Goal: Use online tool/utility: Utilize a website feature to perform a specific function

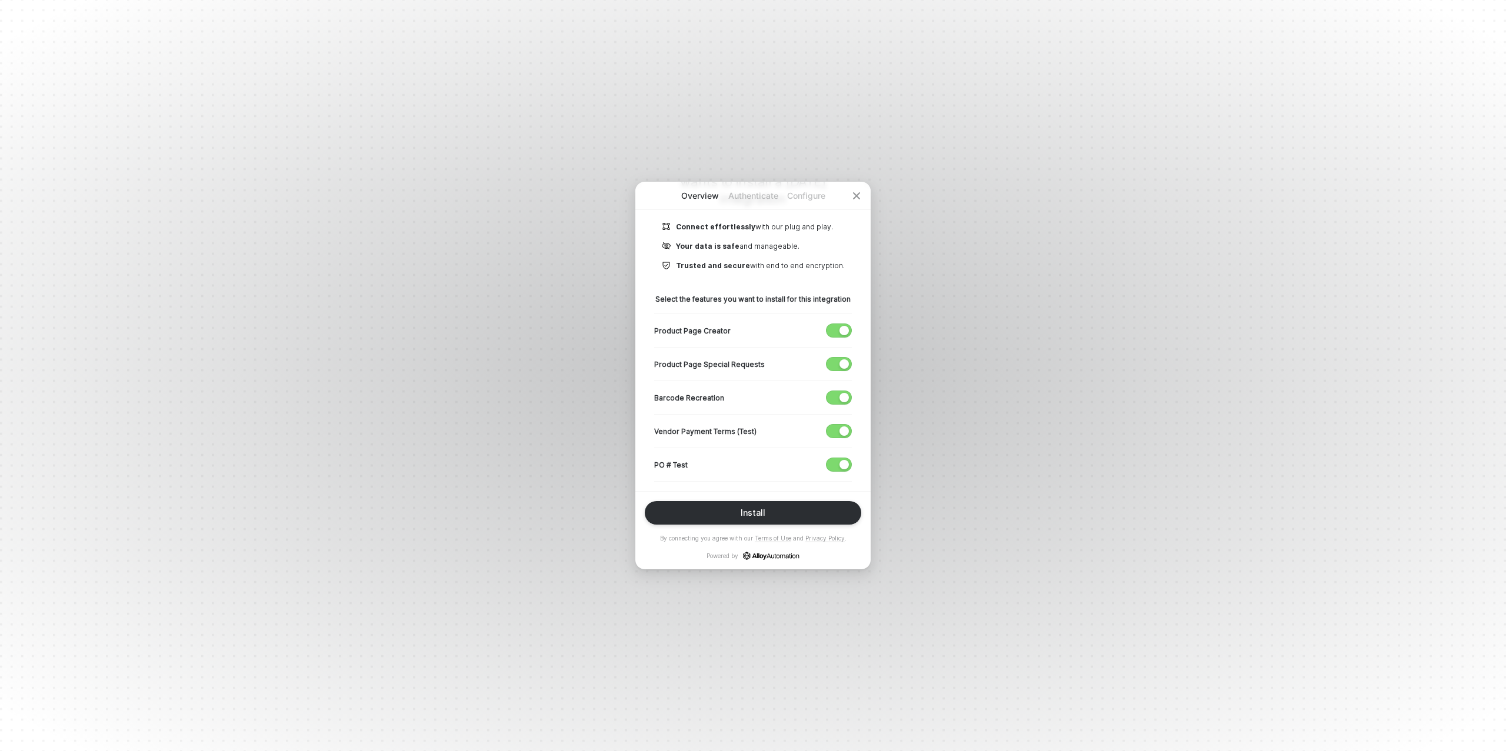
scroll to position [136, 0]
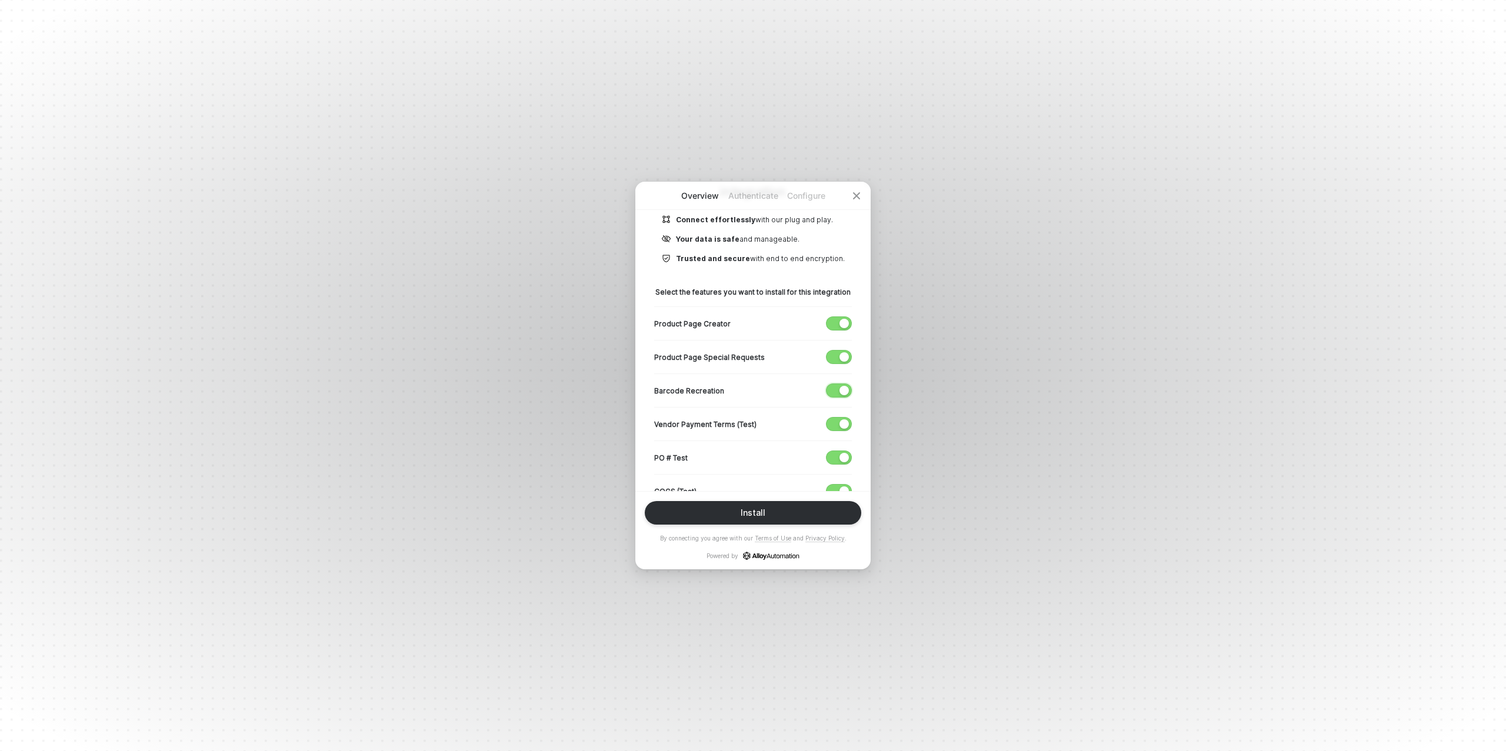
click at [841, 391] on div "button" at bounding box center [843, 390] width 9 height 9
drag, startPoint x: 840, startPoint y: 425, endPoint x: 838, endPoint y: 438, distance: 13.2
click at [840, 425] on div "button" at bounding box center [843, 423] width 9 height 9
click at [835, 389] on div "button" at bounding box center [833, 390] width 9 height 9
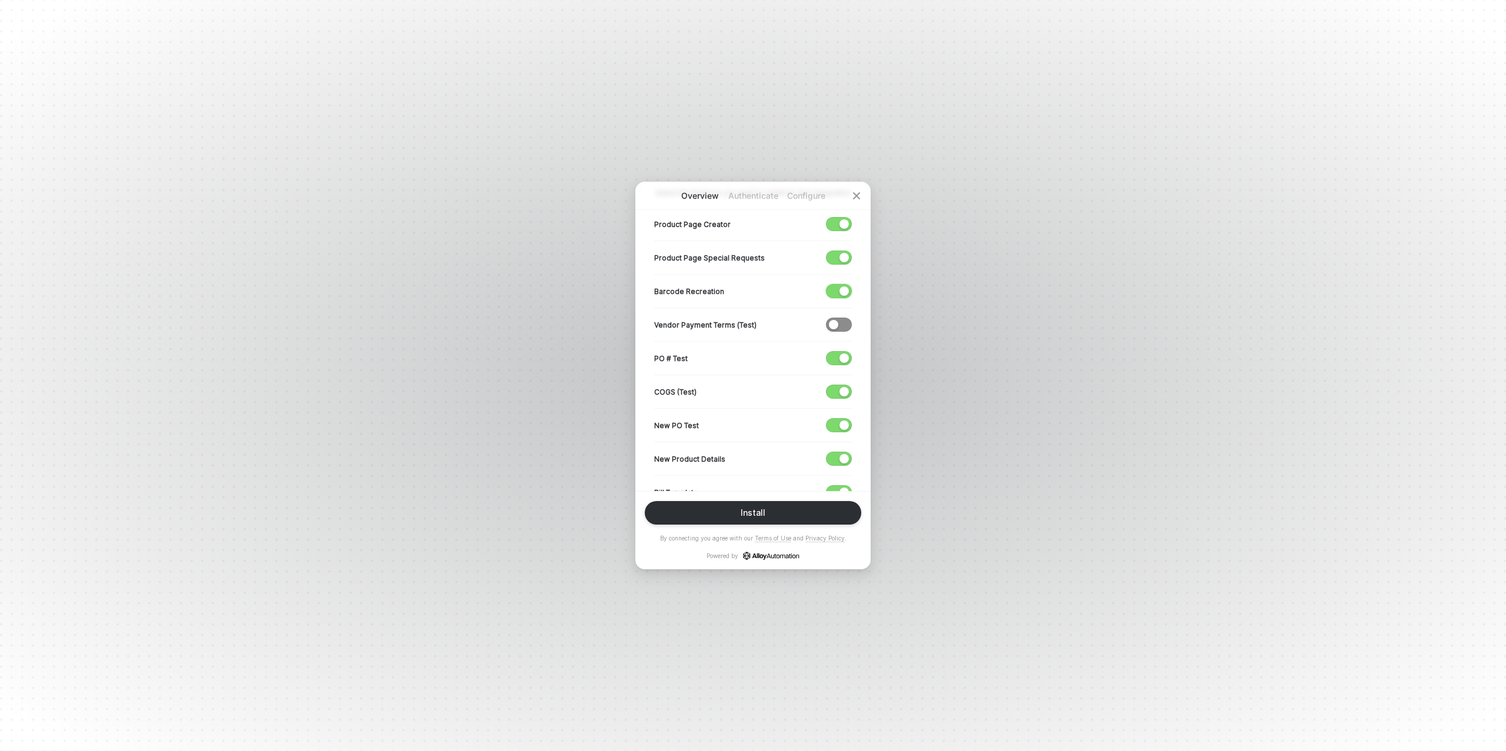
scroll to position [242, 0]
click at [841, 286] on div "button" at bounding box center [843, 284] width 9 height 9
drag, startPoint x: 844, startPoint y: 352, endPoint x: 839, endPoint y: 385, distance: 33.9
click at [844, 352] on div "button" at bounding box center [843, 351] width 9 height 9
click at [839, 385] on div "button" at bounding box center [843, 385] width 9 height 9
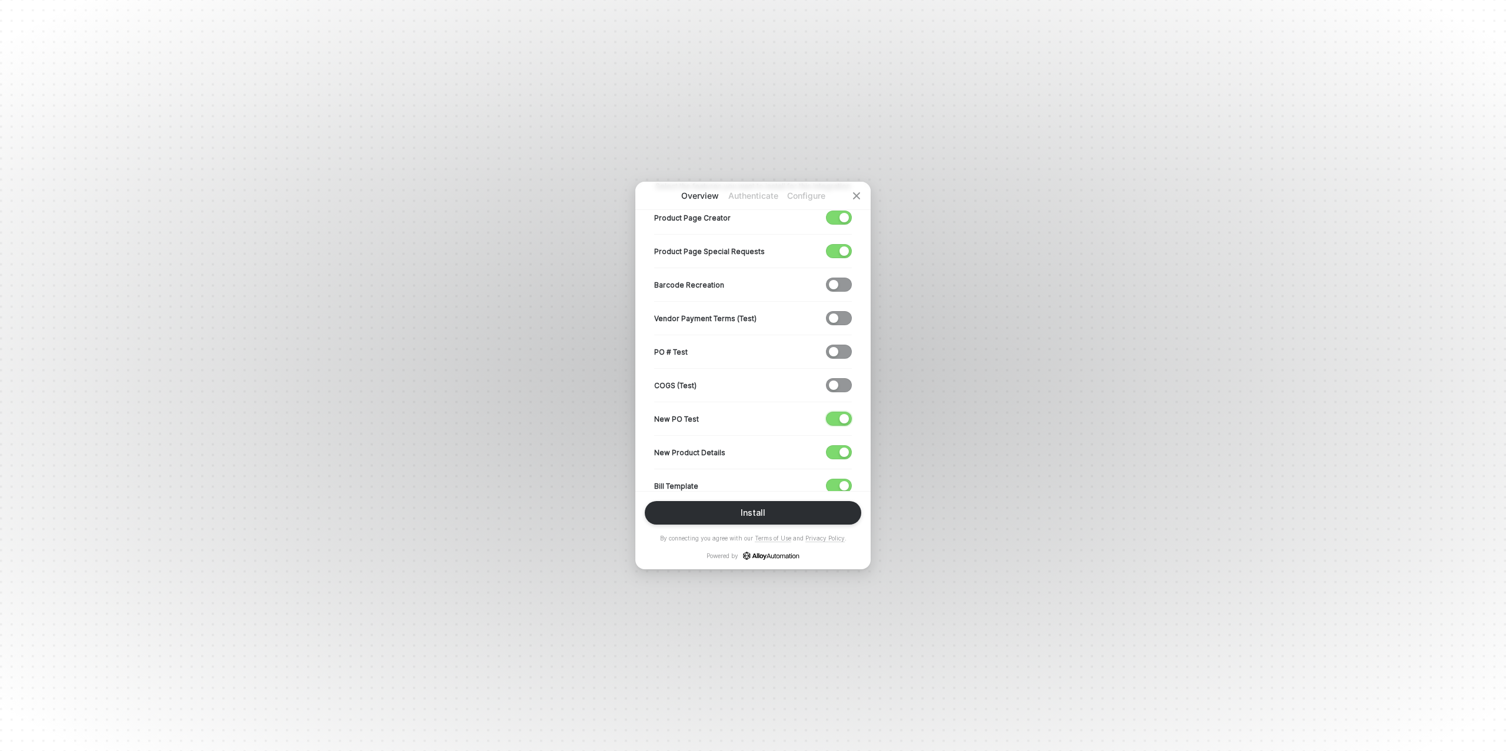
drag, startPoint x: 839, startPoint y: 418, endPoint x: 838, endPoint y: 433, distance: 15.3
click at [839, 418] on div "button" at bounding box center [843, 418] width 9 height 9
click at [836, 456] on span "button" at bounding box center [835, 452] width 19 height 13
click at [838, 489] on span "button" at bounding box center [835, 485] width 19 height 13
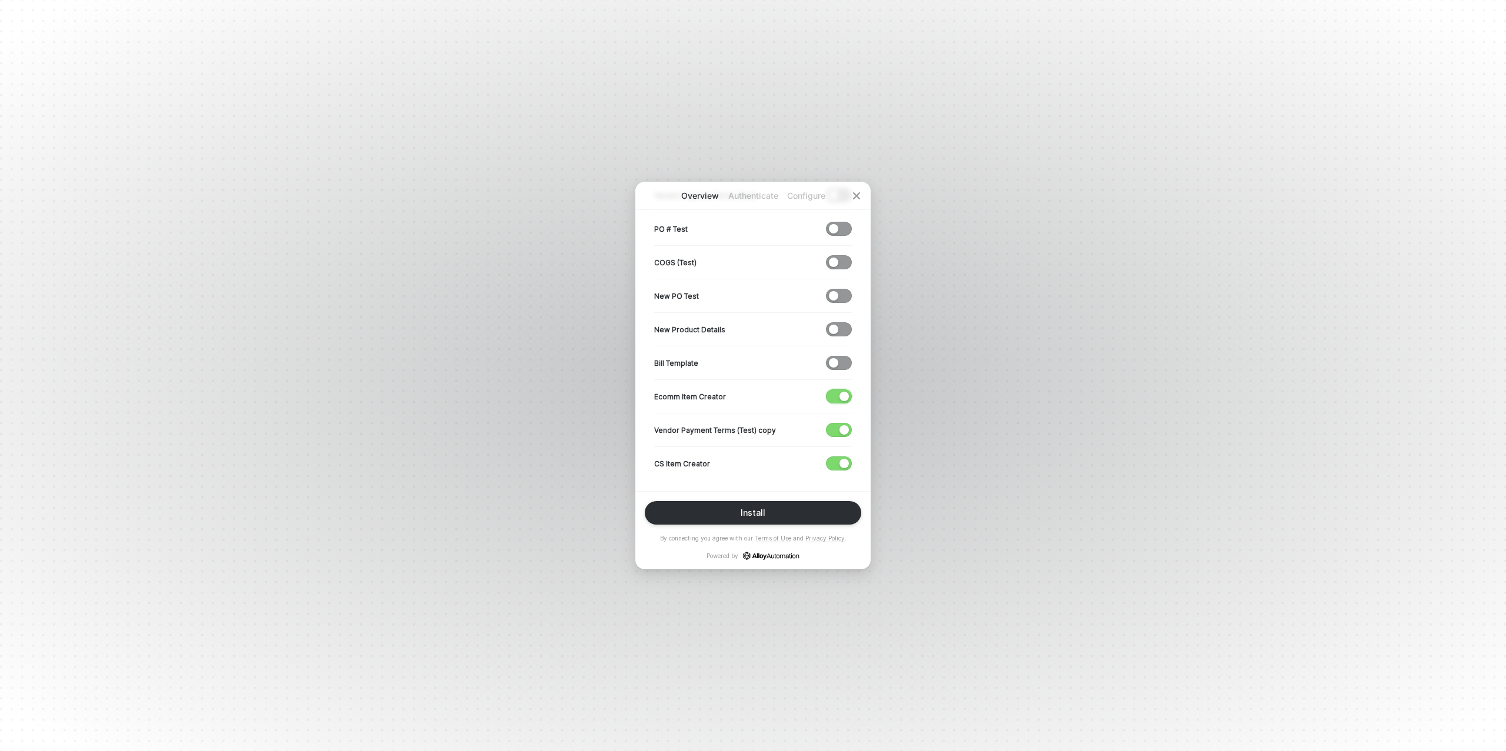
drag, startPoint x: 834, startPoint y: 391, endPoint x: 835, endPoint y: 416, distance: 25.3
click at [834, 391] on span "button" at bounding box center [835, 396] width 19 height 13
click at [837, 424] on span "button" at bounding box center [835, 430] width 19 height 13
drag, startPoint x: 836, startPoint y: 460, endPoint x: 817, endPoint y: 452, distance: 20.9
click at [836, 460] on span "button" at bounding box center [835, 463] width 19 height 13
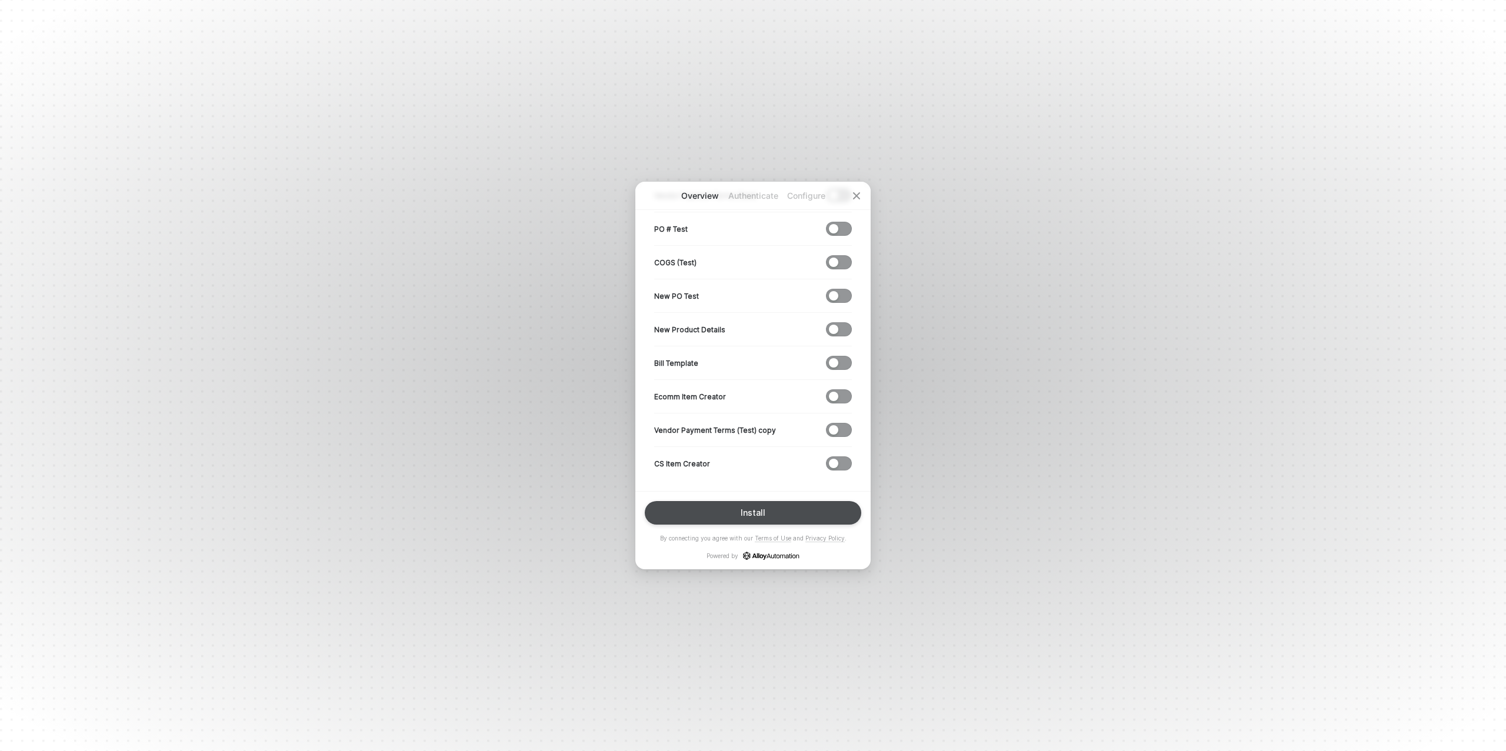
click at [748, 511] on div "Install" at bounding box center [753, 512] width 25 height 9
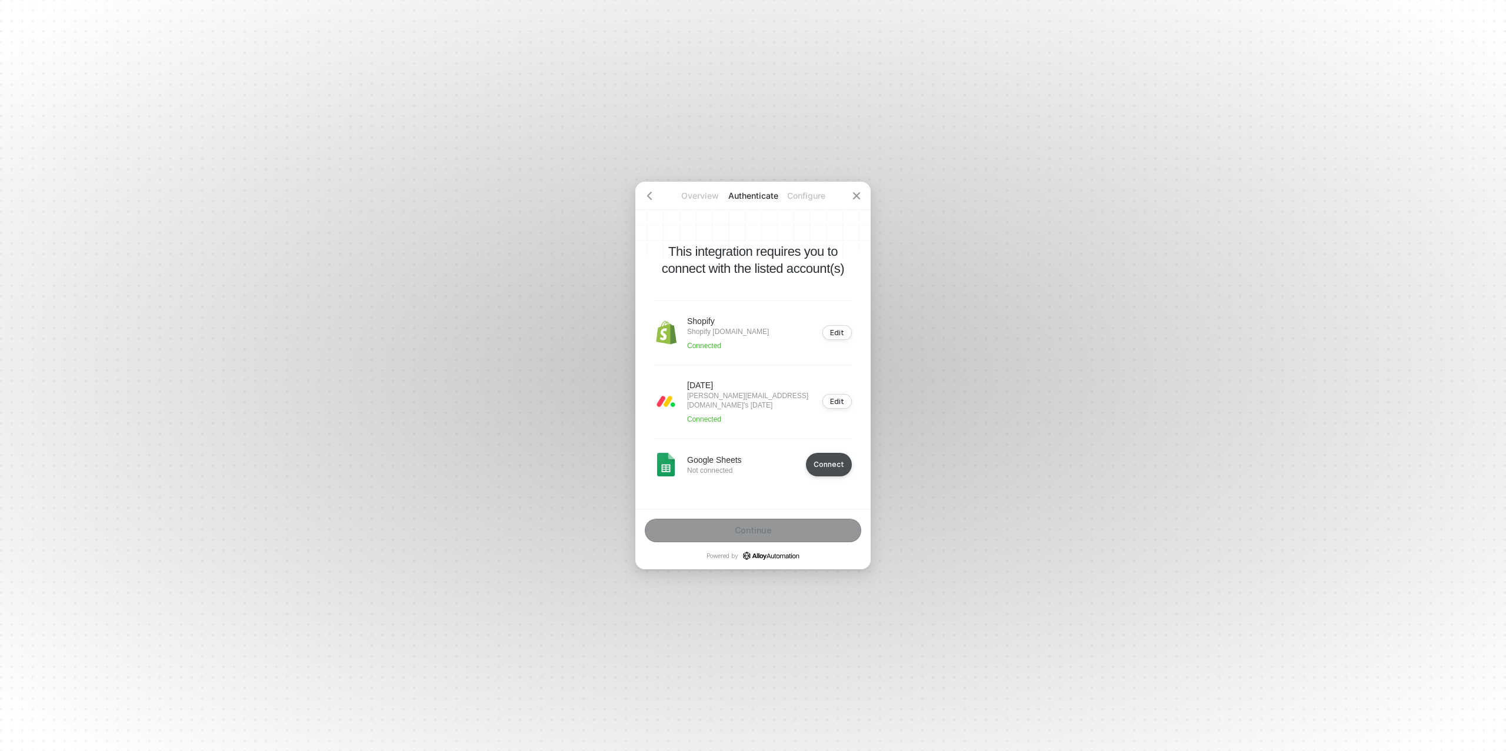
click at [834, 469] on div "Connect" at bounding box center [829, 464] width 31 height 9
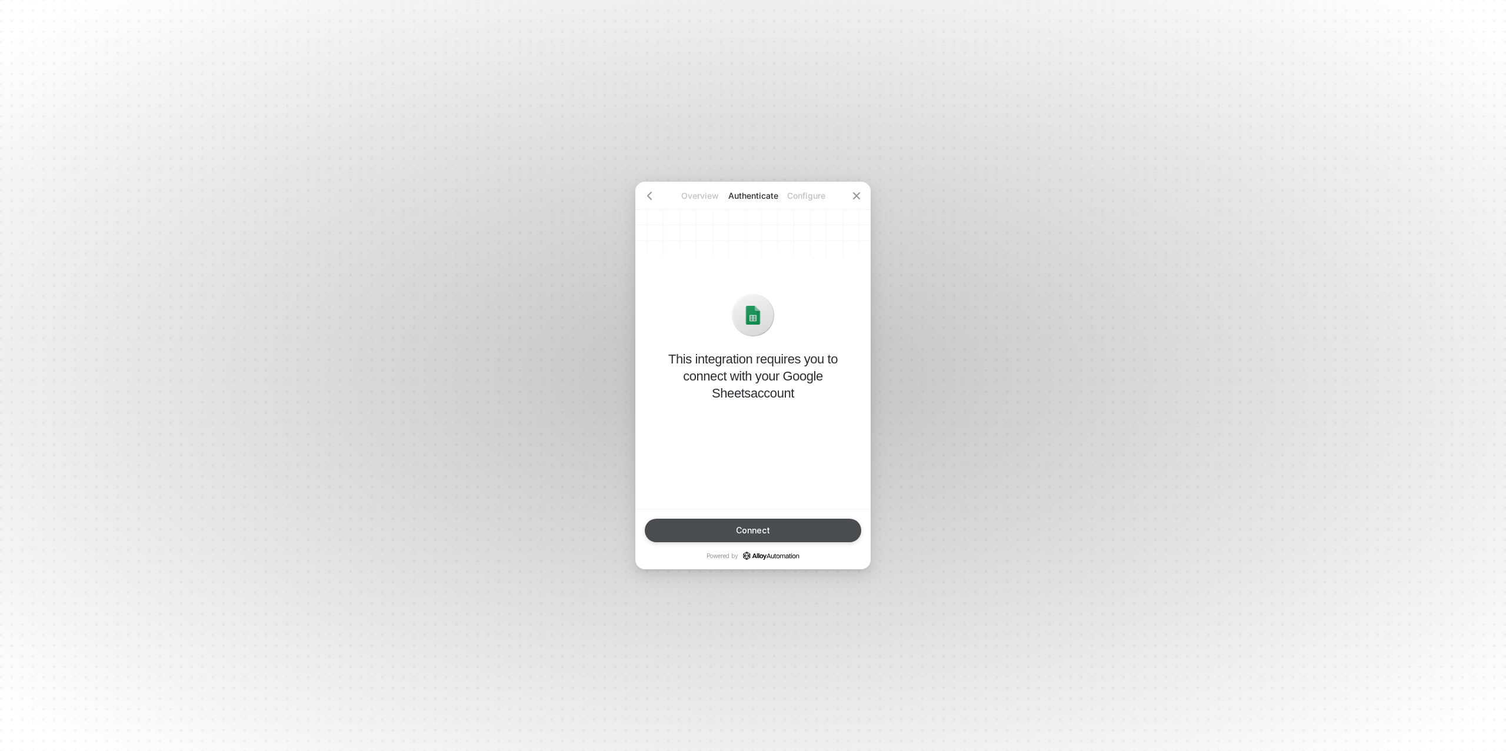
click at [740, 528] on div "Connect" at bounding box center [753, 530] width 34 height 9
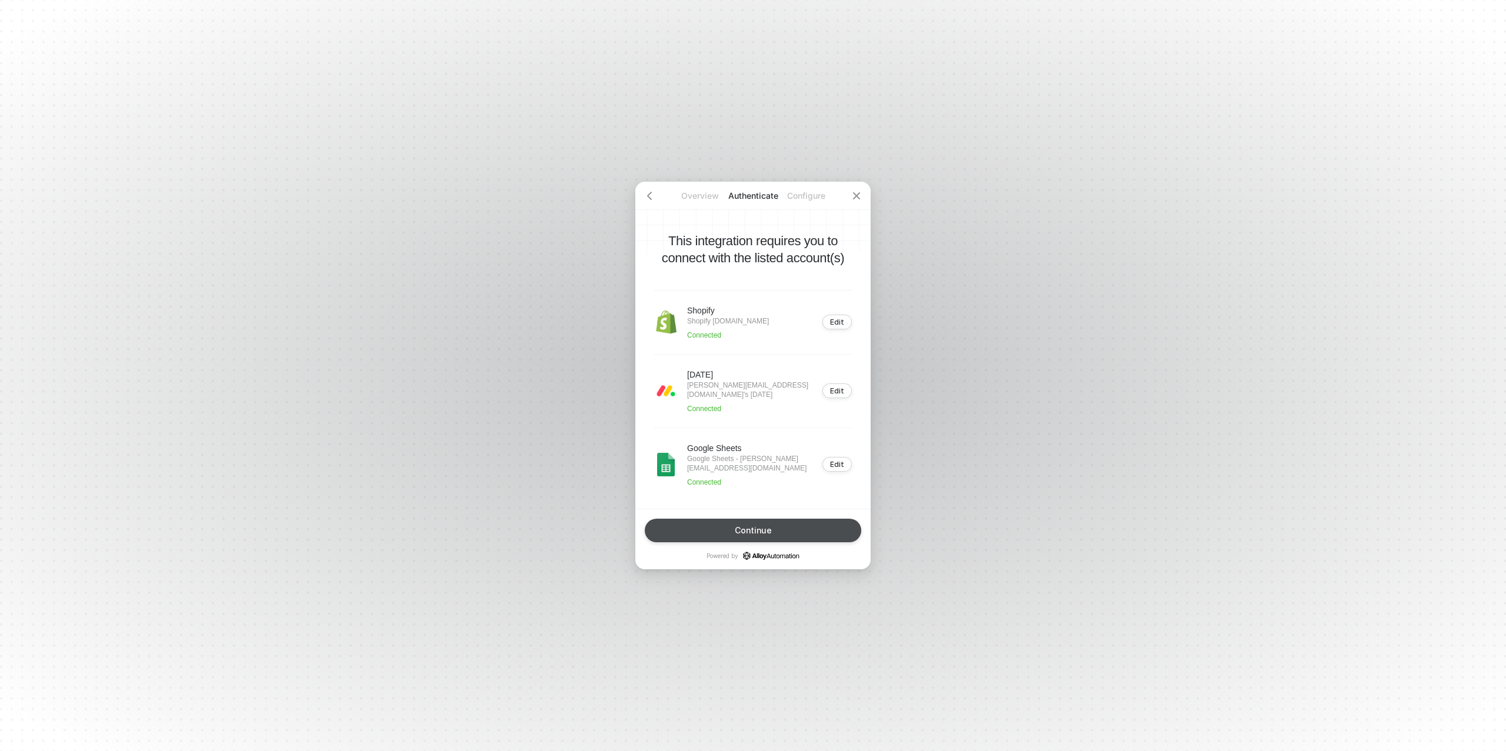
click at [774, 531] on button "Continue" at bounding box center [753, 531] width 216 height 24
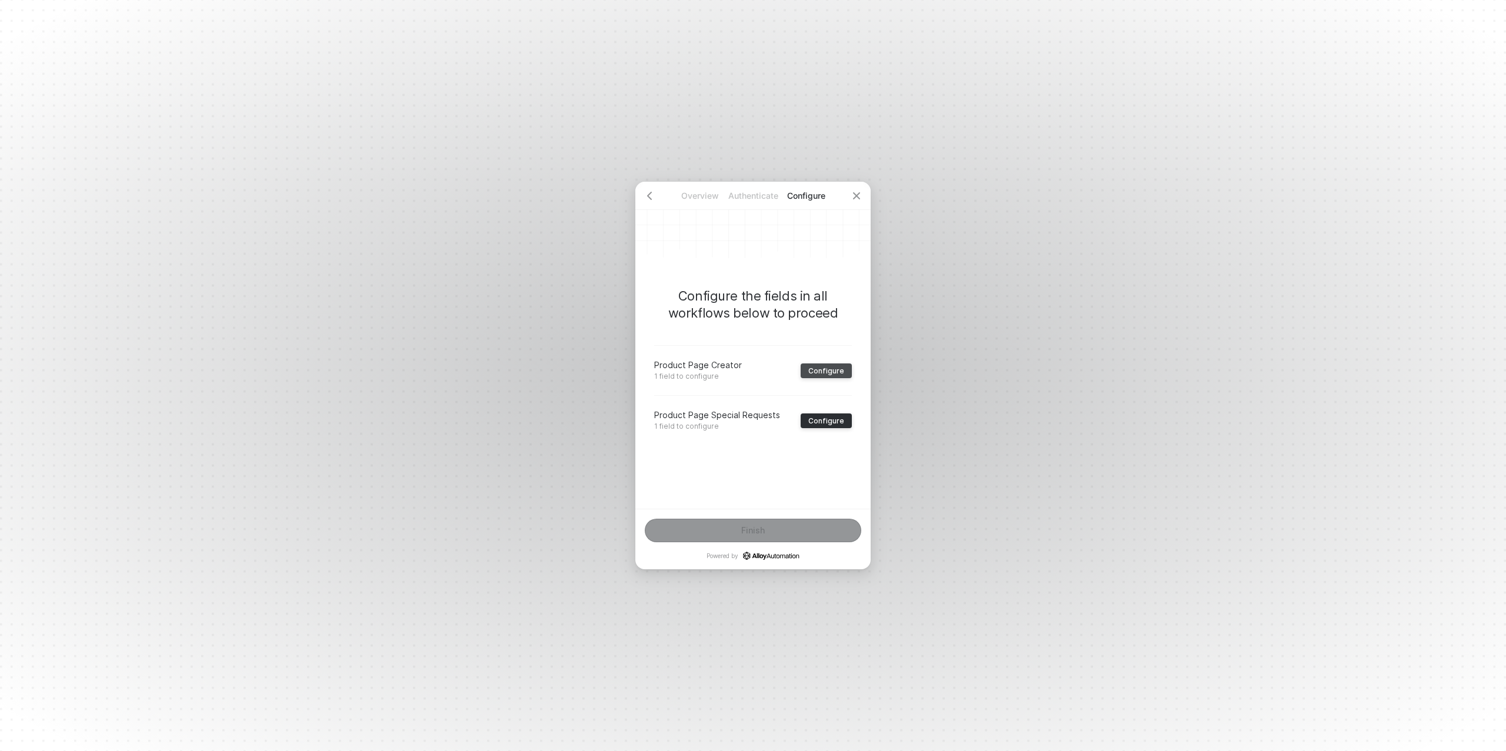
click at [819, 370] on div "Configure" at bounding box center [826, 370] width 36 height 9
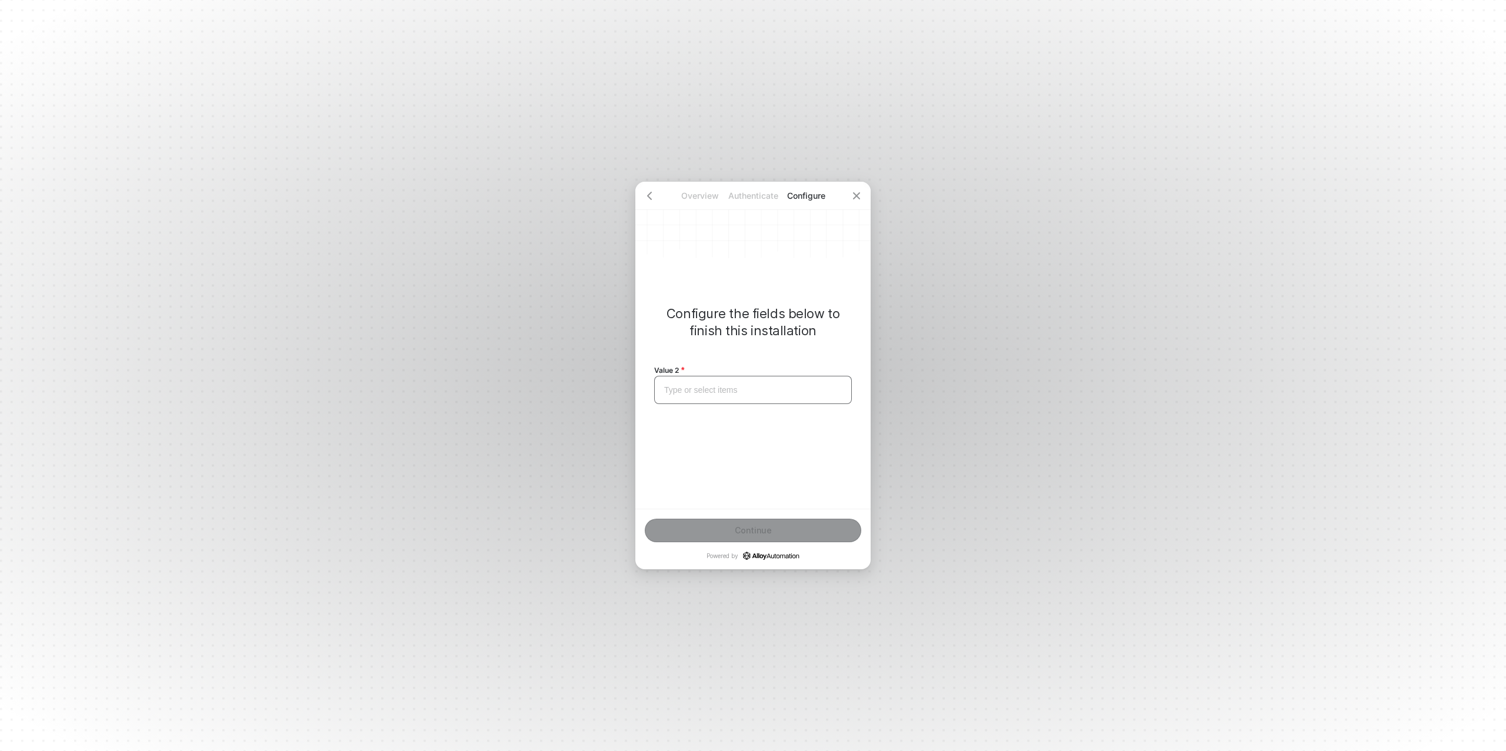
click at [708, 392] on div "Type or select items ﻿" at bounding box center [753, 390] width 178 height 10
click at [683, 391] on span "Apashe" at bounding box center [678, 389] width 28 height 9
copy span "Apashe"
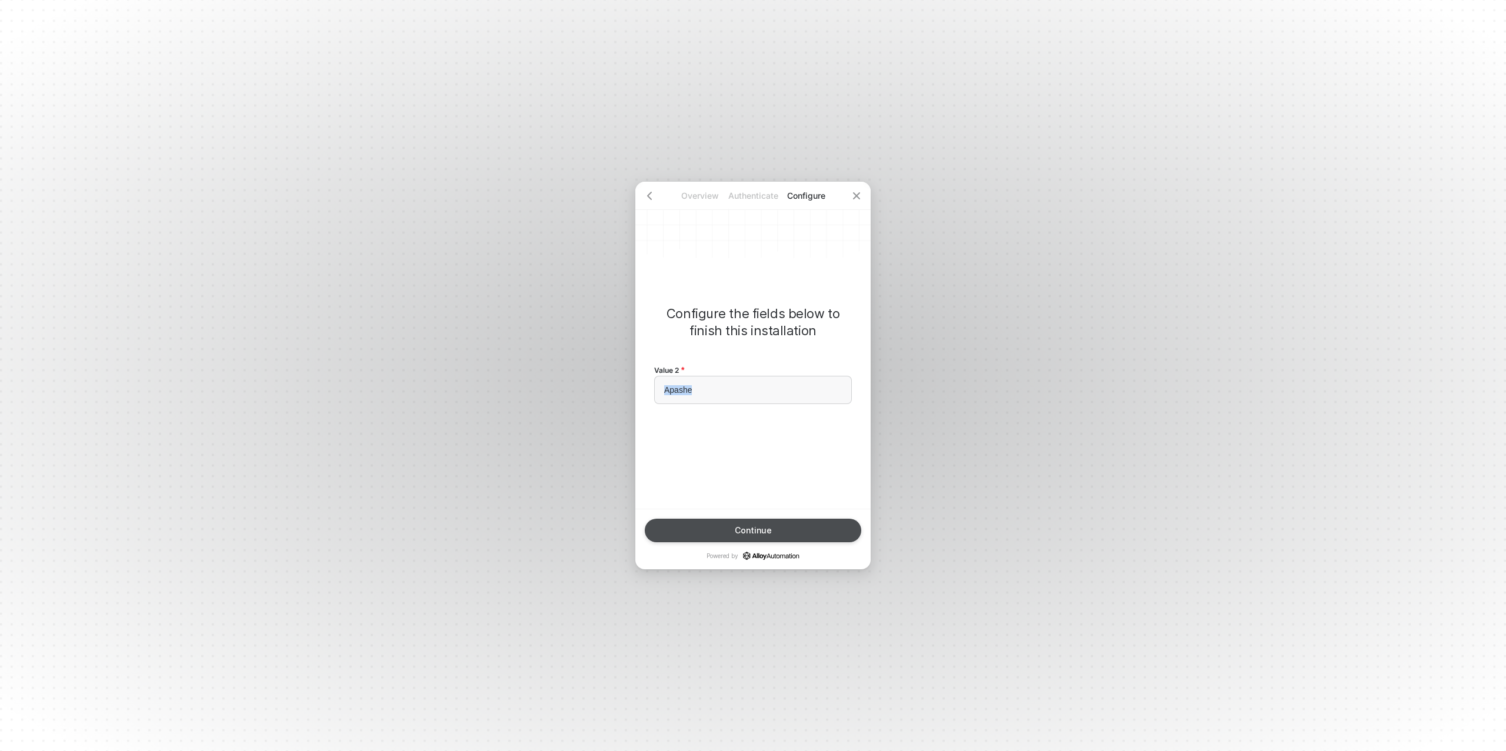
click at [749, 530] on div "Continue" at bounding box center [753, 530] width 37 height 9
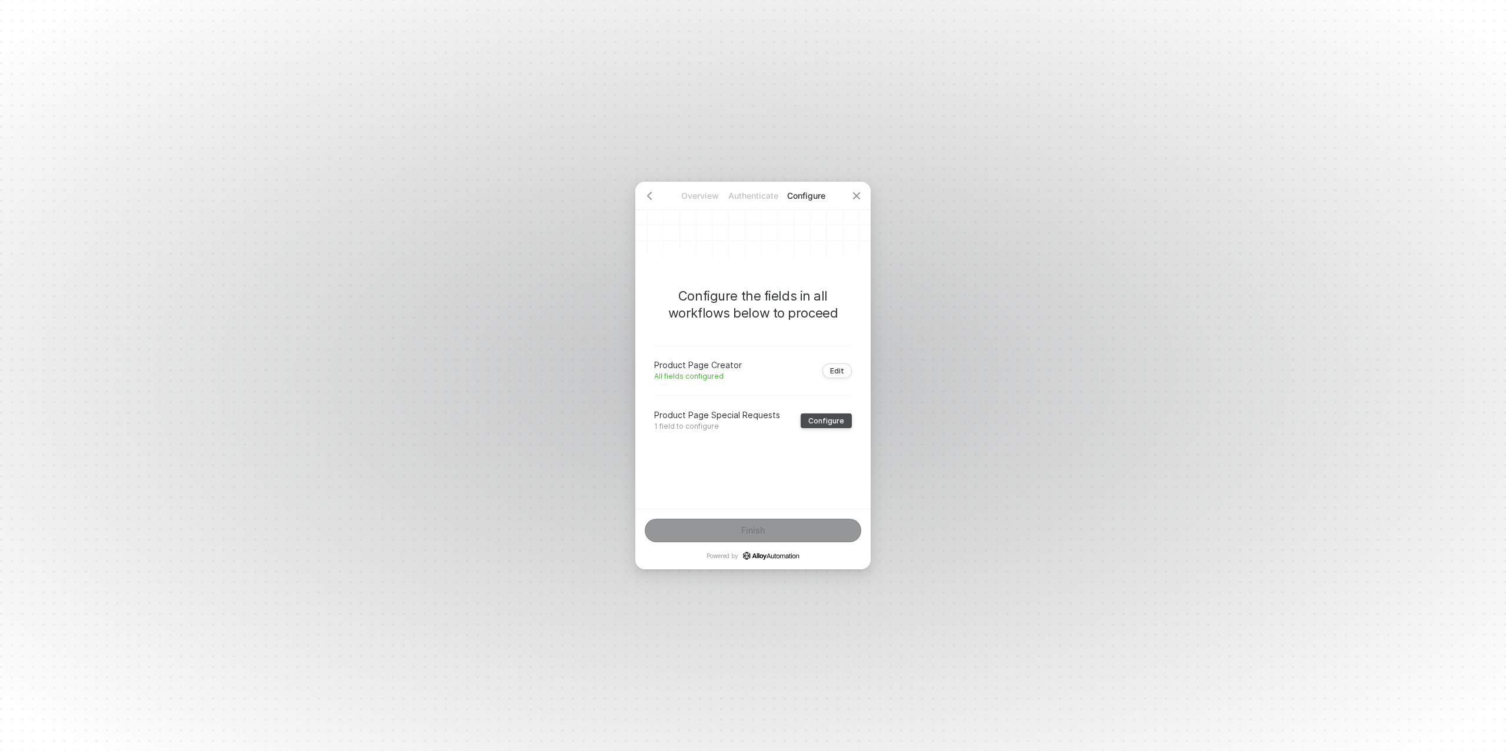
click at [820, 423] on div "Configure" at bounding box center [826, 420] width 36 height 9
click at [717, 397] on div "Type or select items ﻿" at bounding box center [753, 390] width 198 height 28
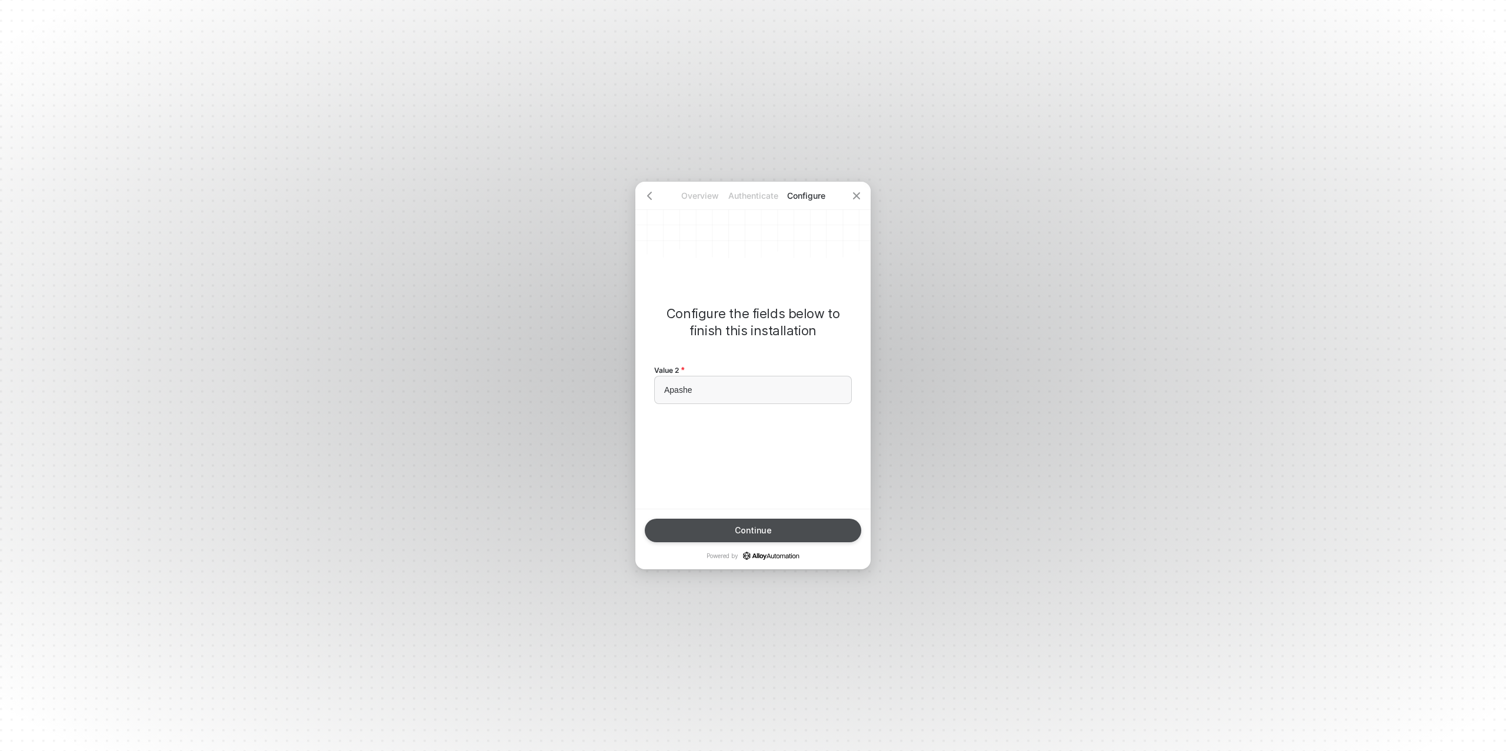
click at [761, 535] on button "Continue" at bounding box center [753, 531] width 216 height 24
click at [761, 535] on button "Finish" at bounding box center [753, 531] width 216 height 24
click at [761, 535] on button "Done" at bounding box center [753, 531] width 216 height 24
click at [762, 526] on div "Done" at bounding box center [752, 530] width 21 height 9
